Goal: Task Accomplishment & Management: Manage account settings

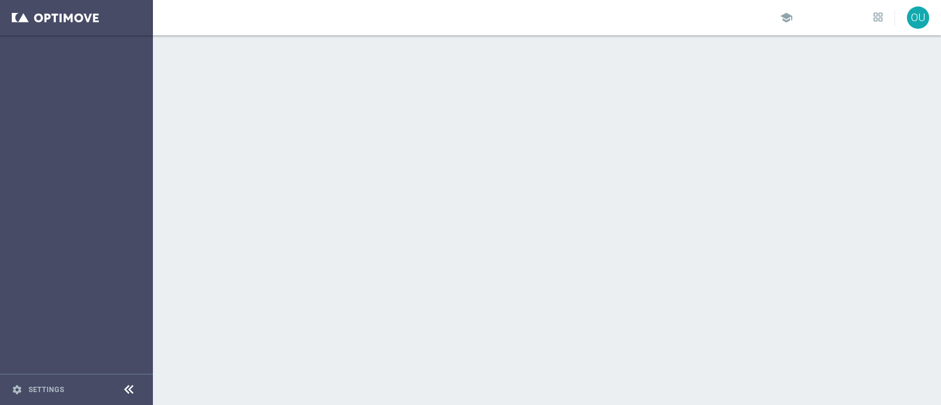
click at [305, 13] on div "school OU" at bounding box center [547, 17] width 788 height 35
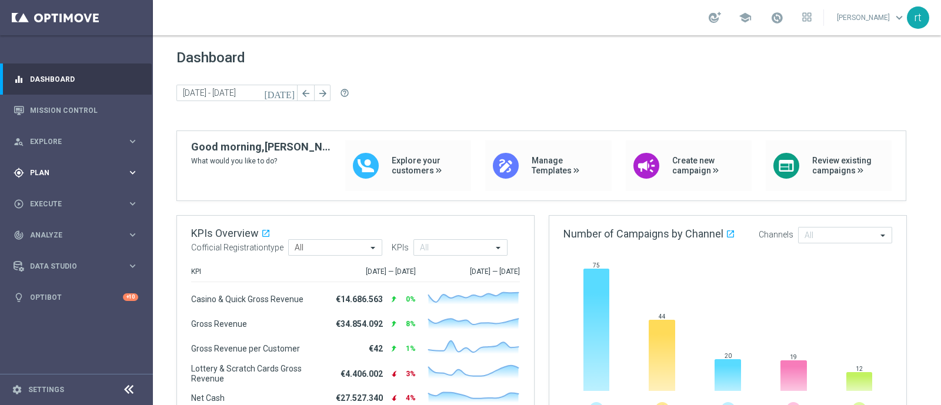
click at [57, 160] on div "gps_fixed Plan keyboard_arrow_right" at bounding box center [76, 172] width 152 height 31
click at [50, 192] on link "Target Groups" at bounding box center [77, 196] width 92 height 9
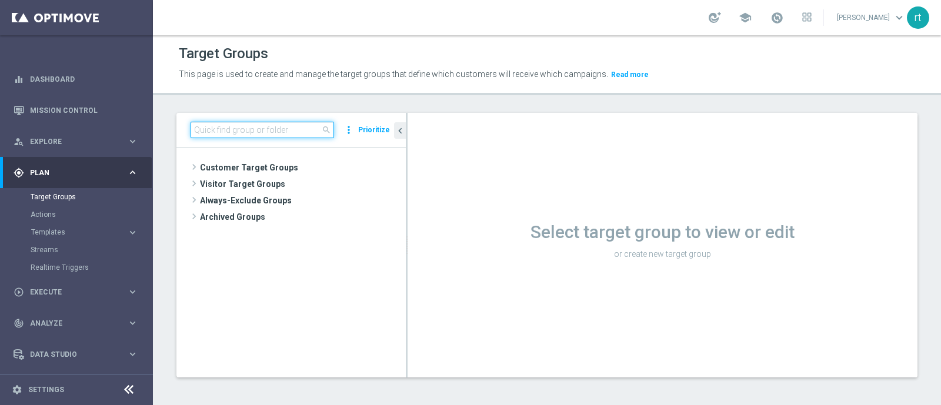
click at [286, 126] on input at bounding box center [263, 130] width 144 height 16
paste input "9998814632847187; 9998539109301273; 9998024361023282; 9997726313364063; 9996707…"
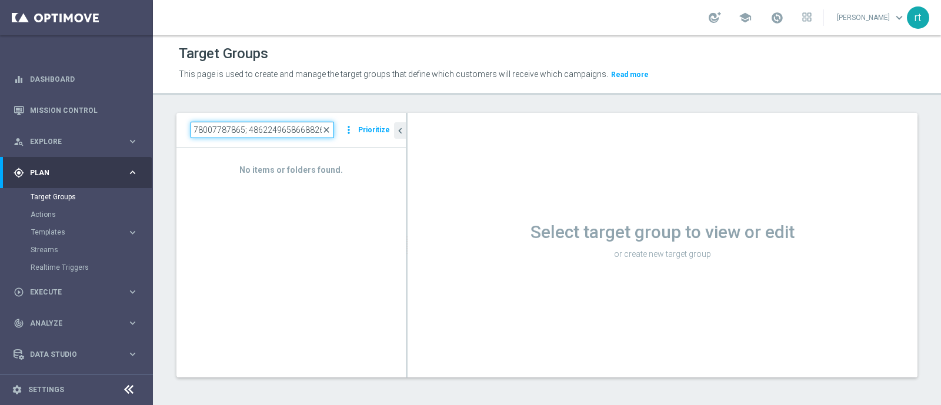
type input "9998814632847187; 9998539109301273; 9998024361023282; 9997726313364063; 9996707…"
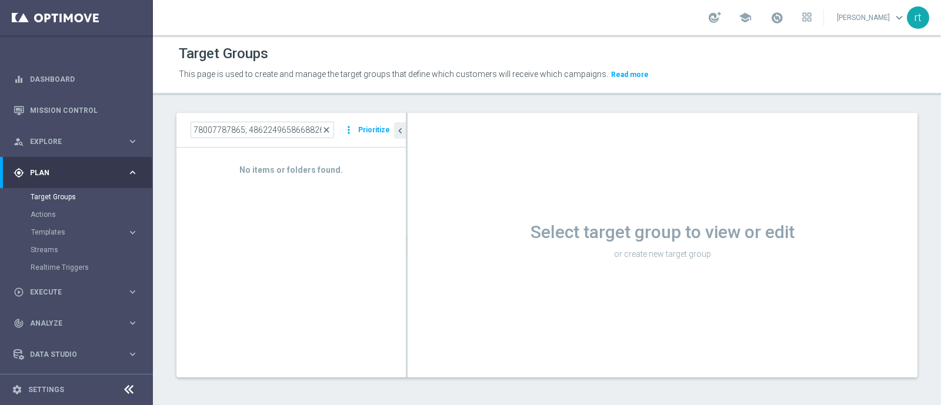
click at [329, 128] on span "close" at bounding box center [326, 129] width 9 height 9
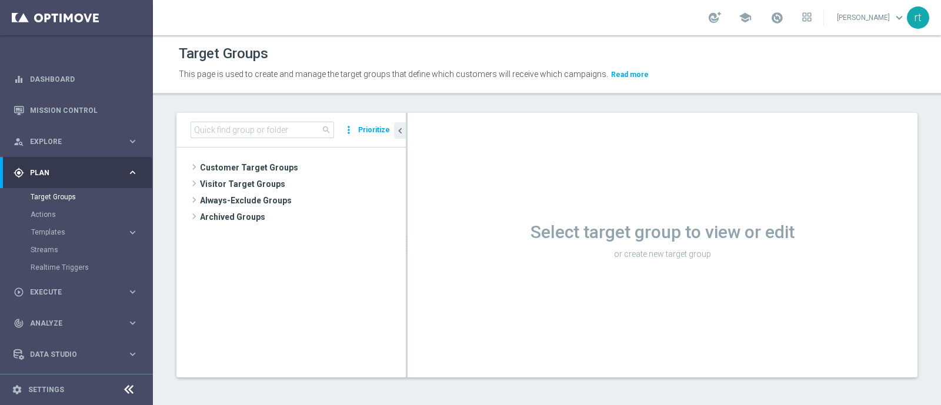
scroll to position [0, 0]
click at [271, 163] on span "Customer Target Groups" at bounding box center [289, 167] width 178 height 16
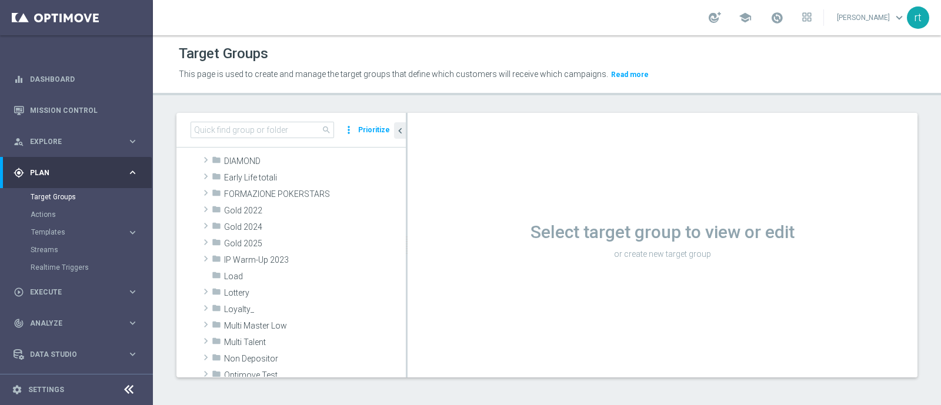
scroll to position [174, 0]
click at [244, 292] on span "Lottery" at bounding box center [287, 292] width 126 height 10
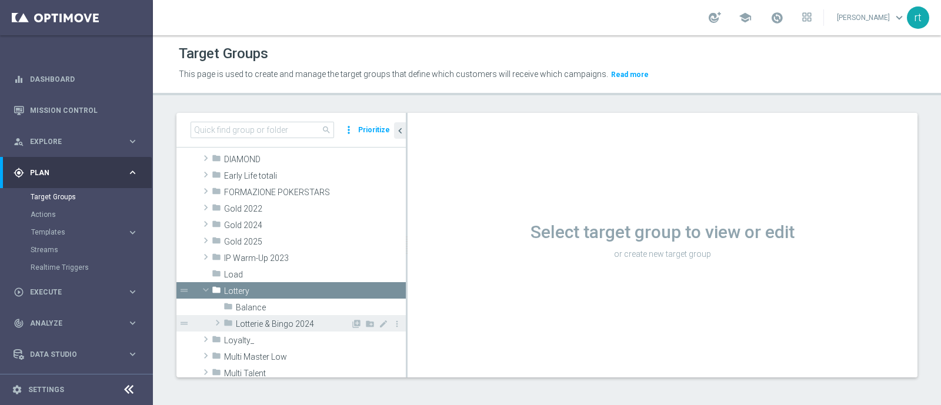
click at [256, 325] on span "Lotterie & Bingo 2024" at bounding box center [293, 324] width 115 height 10
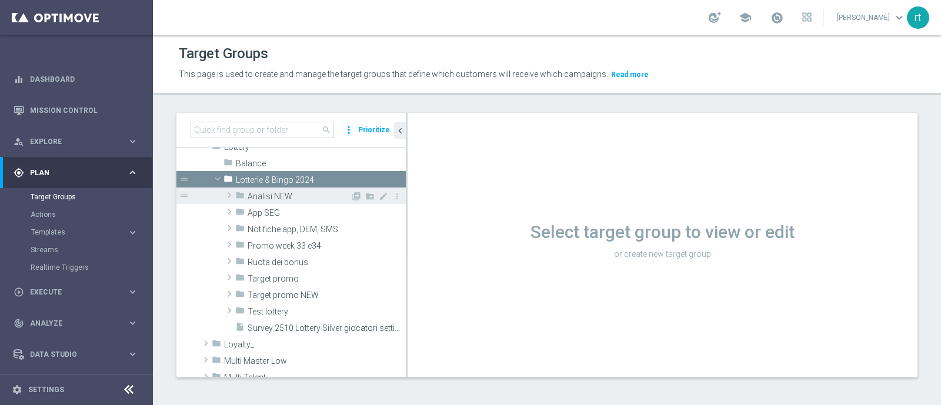
click at [273, 201] on div "folder Analisi NEW" at bounding box center [292, 196] width 115 height 16
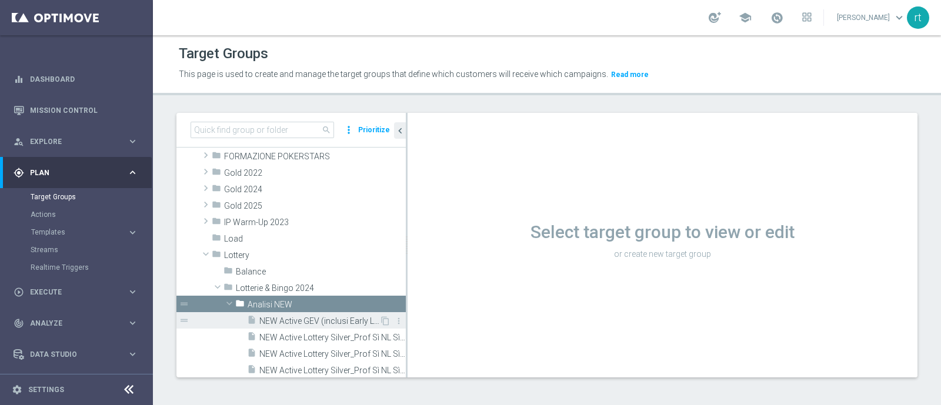
scroll to position [367, 0]
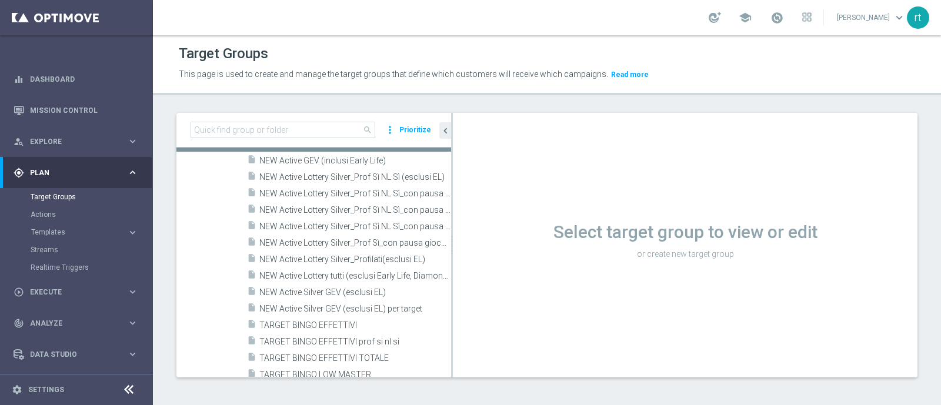
drag, startPoint x: 406, startPoint y: 307, endPoint x: 487, endPoint y: 300, distance: 81.4
click at [453, 300] on div at bounding box center [452, 245] width 2 height 265
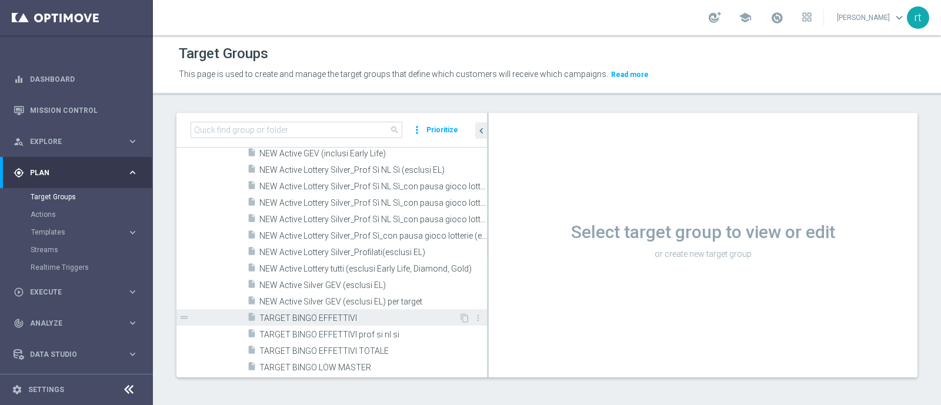
scroll to position [490, 0]
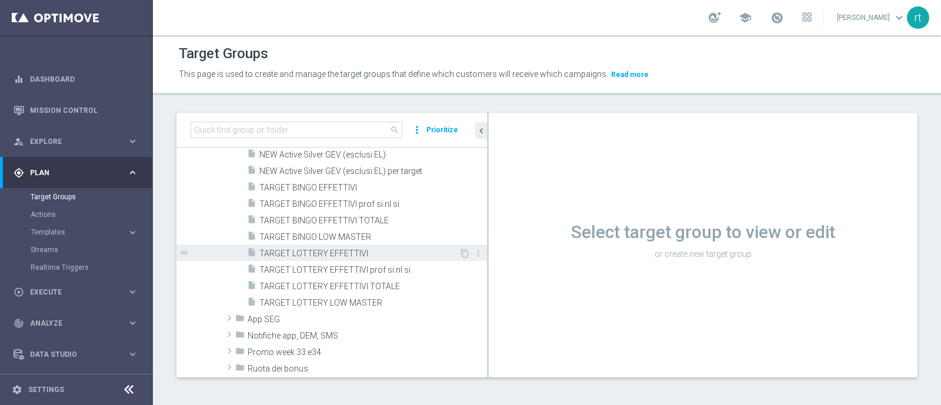
click at [328, 255] on span "TARGET LOTTERY EFFETTIVI" at bounding box center [358, 254] width 199 height 10
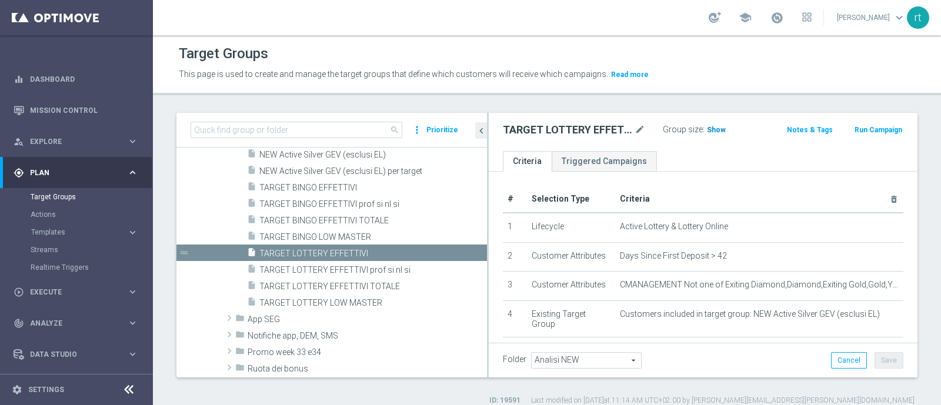
click at [715, 126] on span "Show" at bounding box center [716, 130] width 19 height 8
click at [701, 68] on p "This page is used to create and manage the target groups that define which cust…" at bounding box center [453, 74] width 548 height 13
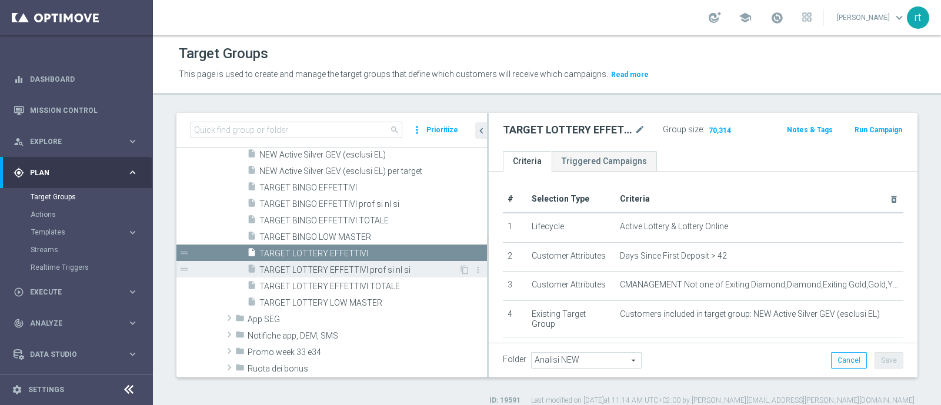
click at [362, 274] on div "insert_drive_file TARGET LOTTERY EFFETTIVI prof si nl si" at bounding box center [353, 269] width 212 height 16
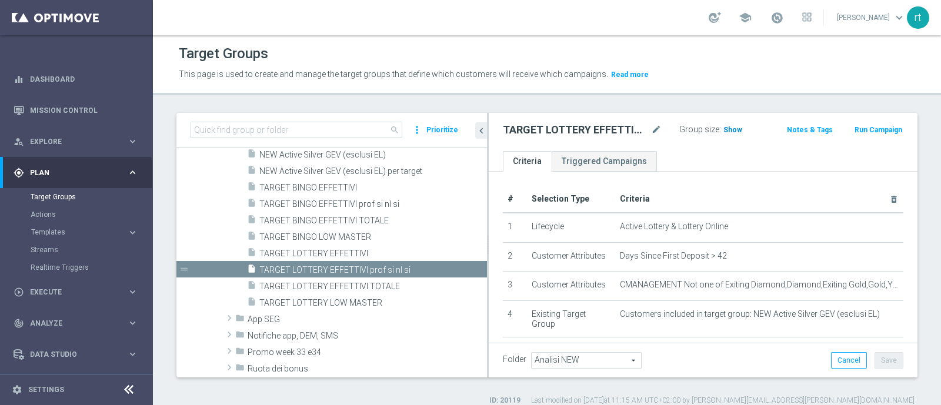
click at [731, 126] on span "Show" at bounding box center [733, 130] width 19 height 8
click at [292, 254] on span "TARGET LOTTERY EFFETTIVI" at bounding box center [358, 254] width 199 height 10
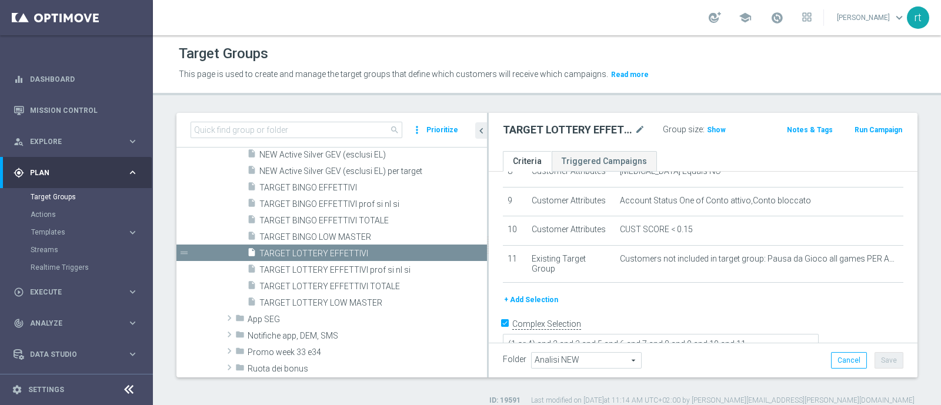
scroll to position [268, 0]
click at [371, 301] on span "TARGET LOTTERY LOW MASTER" at bounding box center [358, 303] width 199 height 10
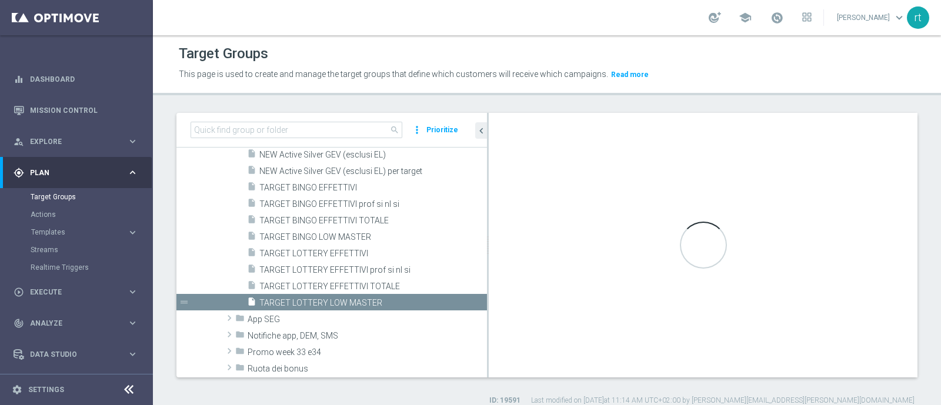
type textarea "(1 and 2 and 3 and 4 and 5 and 6 and 7 and 8 and 12 and 13 and (11 or (9 and 10…"
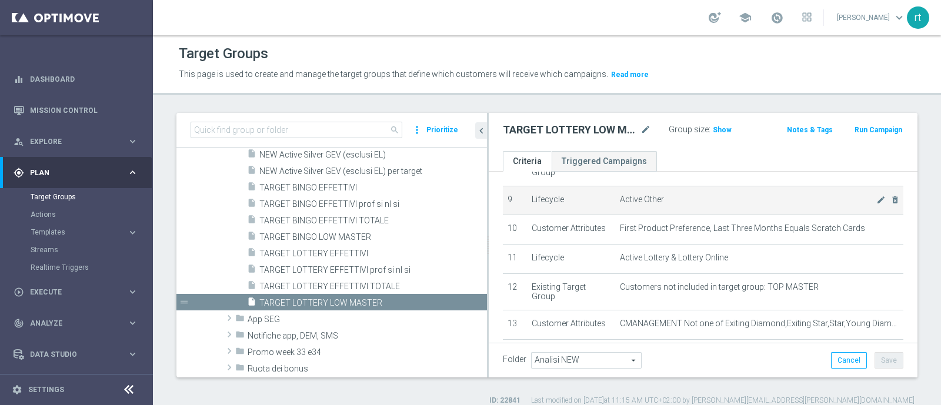
scroll to position [261, 0]
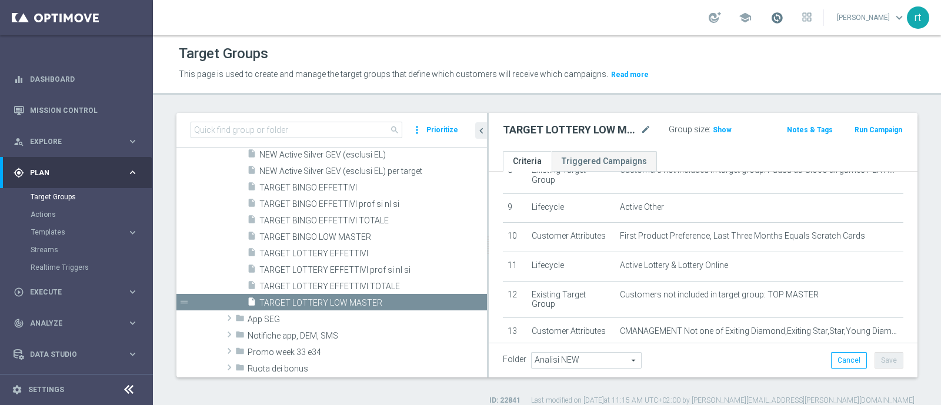
click at [784, 24] on span at bounding box center [777, 17] width 13 height 13
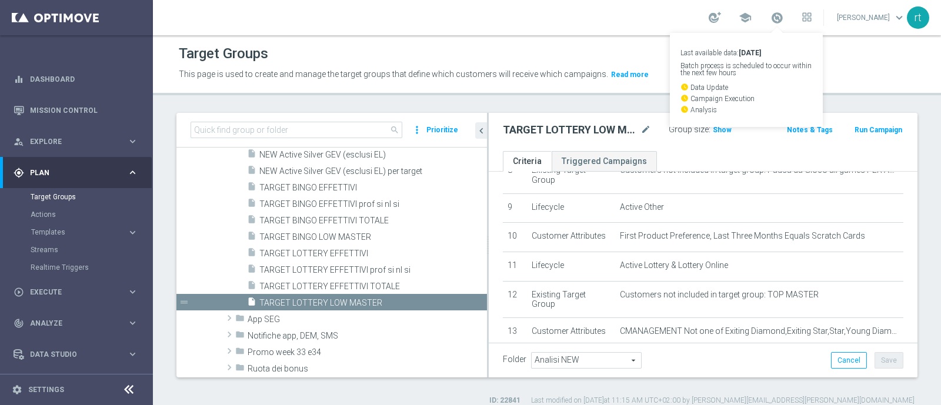
click at [657, 72] on p "This page is used to create and manage the target groups that define which cust…" at bounding box center [453, 74] width 548 height 13
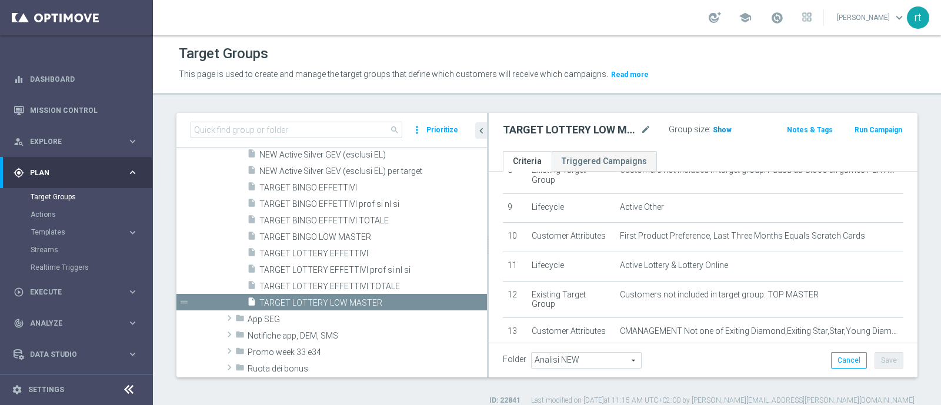
click at [716, 126] on span "Show" at bounding box center [722, 130] width 19 height 8
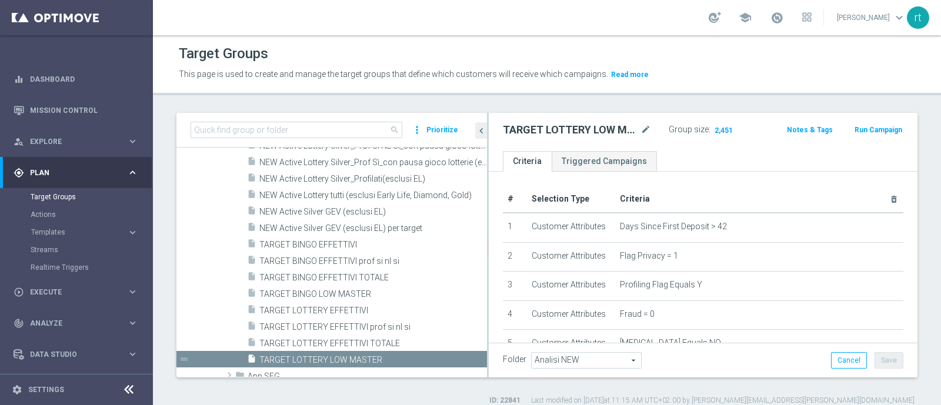
scroll to position [471, 0]
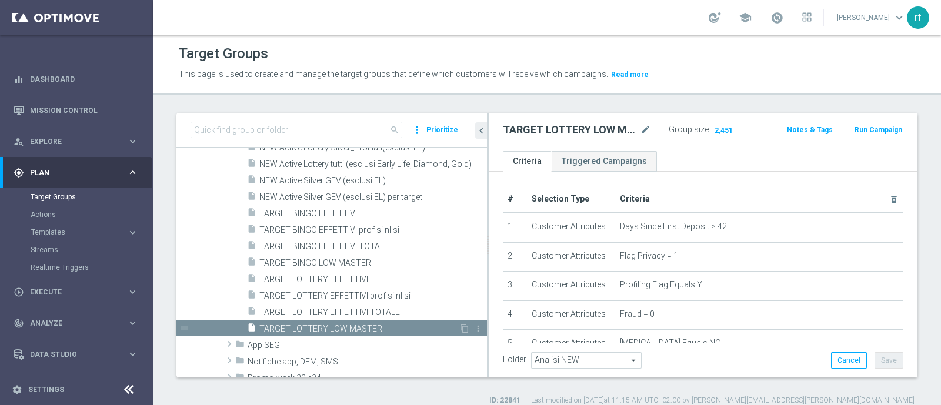
click at [359, 324] on span "TARGET LOTTERY LOW MASTER" at bounding box center [358, 329] width 199 height 10
click at [713, 126] on span "Show" at bounding box center [722, 130] width 19 height 8
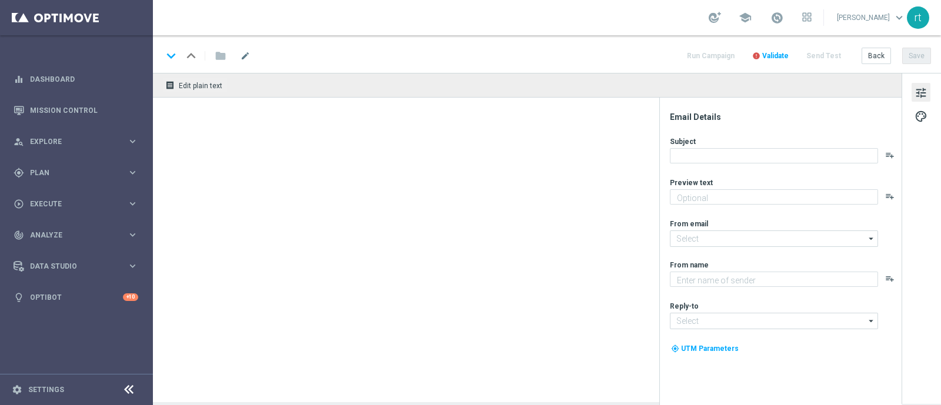
type textarea "Rimani informato su tutte le novità"
type input "newsletter@comunicazioni.sisal.it"
type textarea "Sisal"
type input "info@sisal.it"
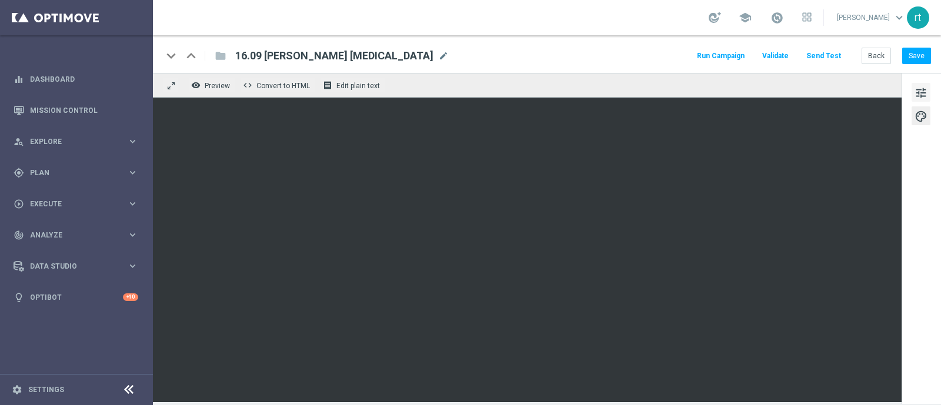
click at [924, 93] on span "tune" at bounding box center [921, 92] width 13 height 15
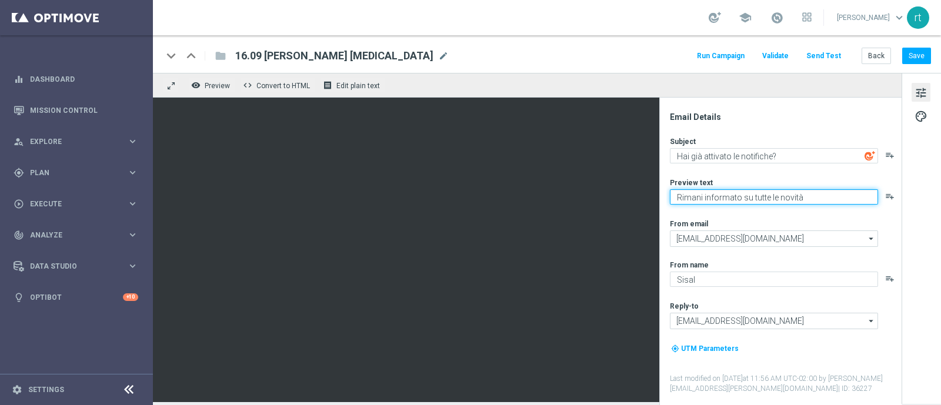
drag, startPoint x: 801, startPoint y: 196, endPoint x: 670, endPoint y: 197, distance: 131.2
click at [670, 197] on textarea "Rimani informato su tutte le novità" at bounding box center [774, 196] width 208 height 15
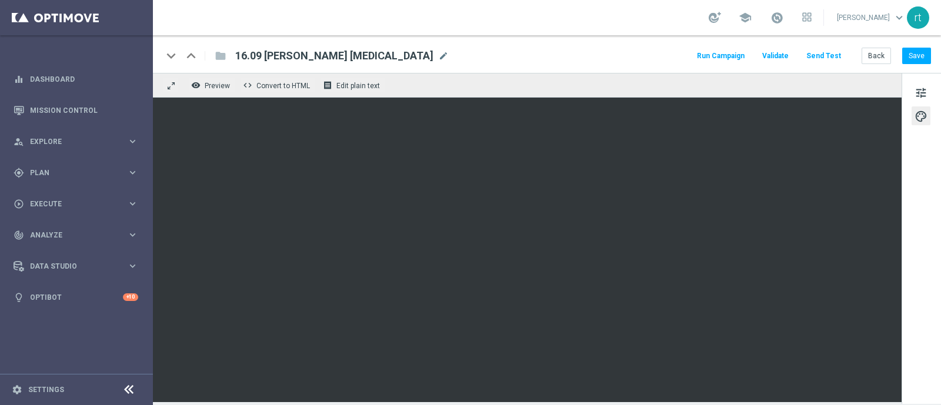
click at [524, 51] on div "keyboard_arrow_down keyboard_arrow_up folder 16.09 RECUPERO CONSENSI 16.09 RECU…" at bounding box center [546, 55] width 769 height 15
click at [461, 21] on div "school roberto tucci keyboard_arrow_down rt" at bounding box center [547, 17] width 788 height 35
